Goal: Find specific fact: Find specific fact

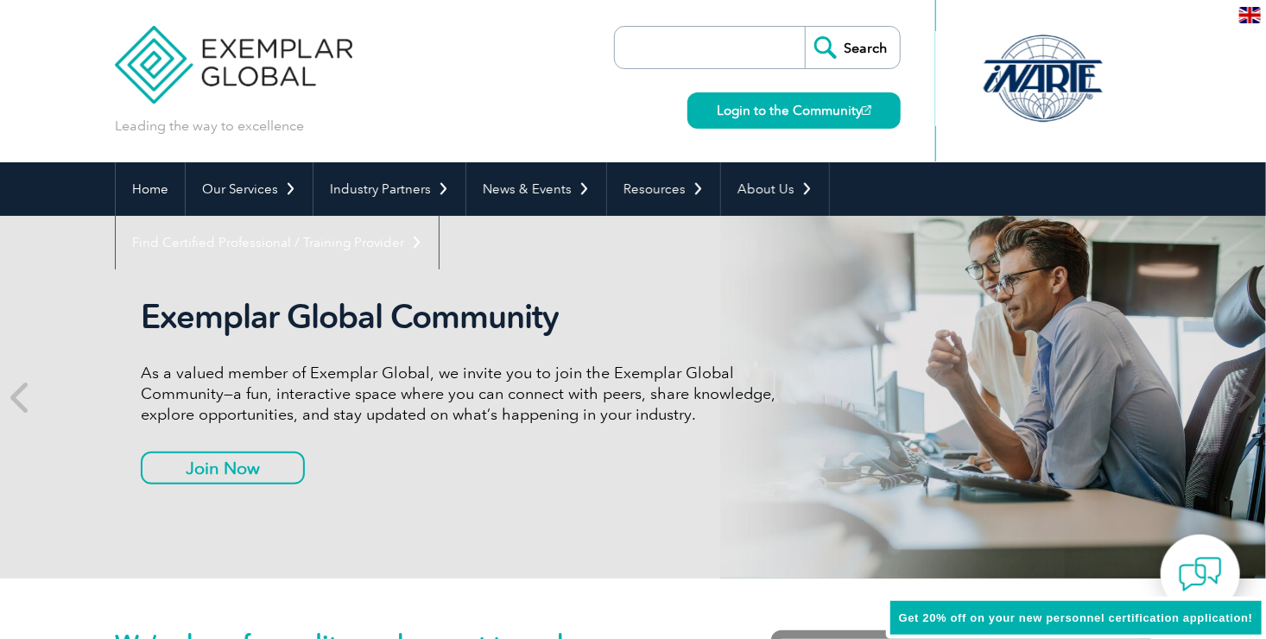
click at [744, 45] on input "search" at bounding box center [714, 47] width 181 height 41
paste input "IN-109098"
type input "IN-109098"
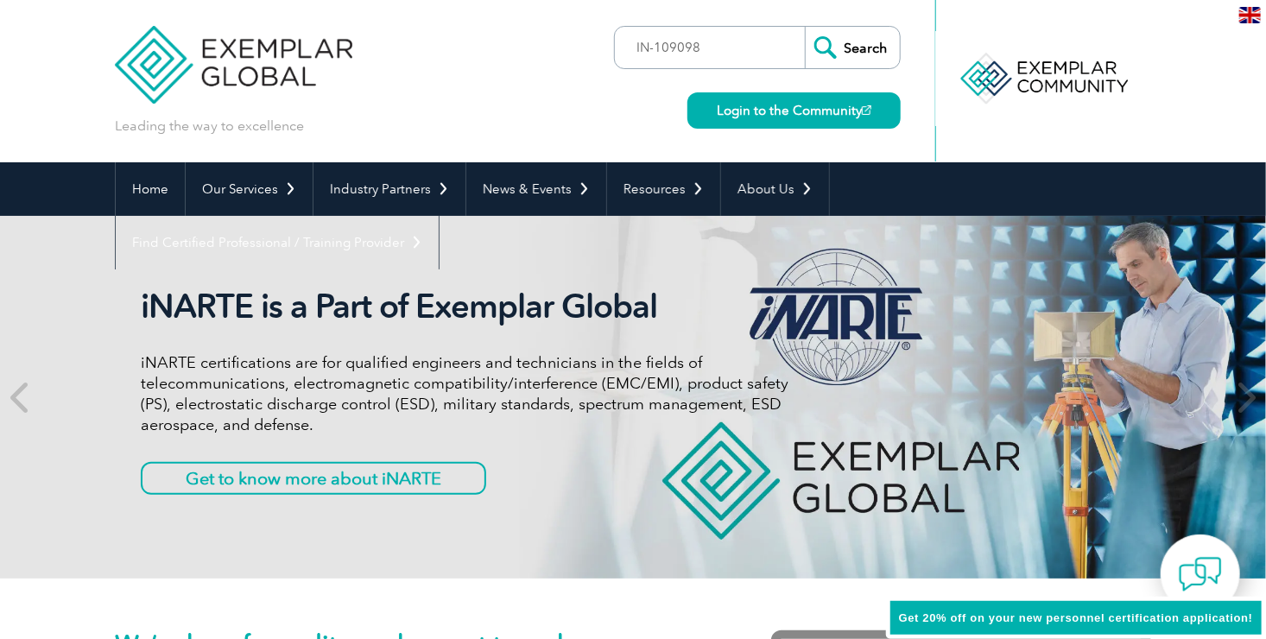
click at [874, 55] on input "Search" at bounding box center [852, 47] width 95 height 41
